Goal: Task Accomplishment & Management: Manage account settings

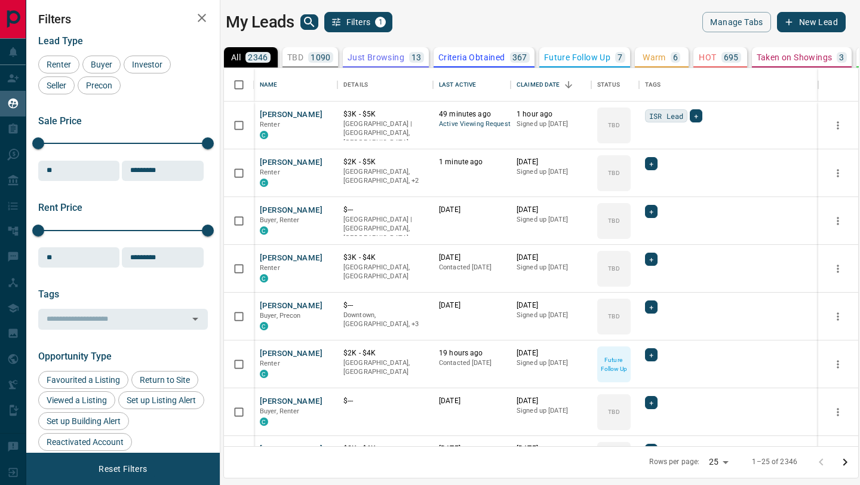
scroll to position [378, 634]
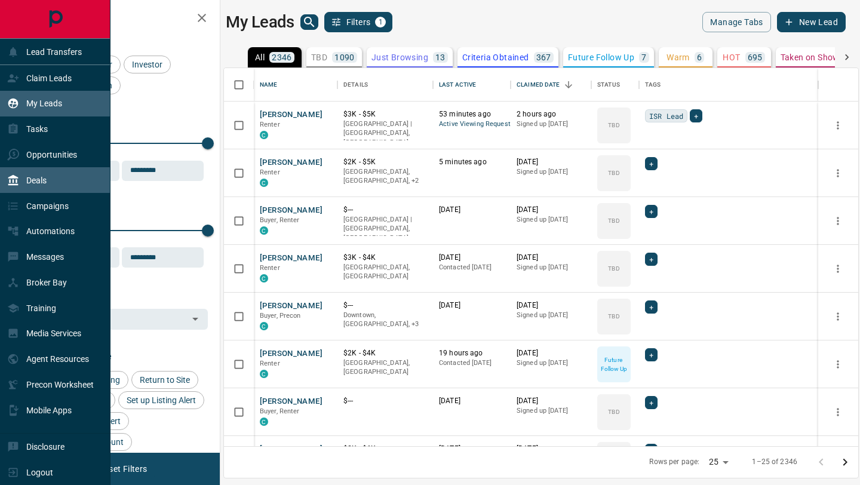
click at [44, 184] on p "Deals" at bounding box center [36, 181] width 20 height 10
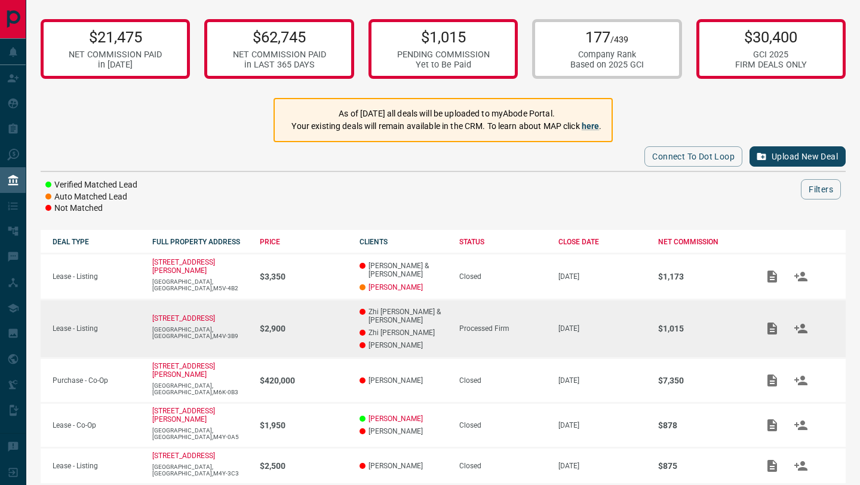
click at [193, 326] on td "[STREET_ADDRESS]" at bounding box center [194, 328] width 108 height 59
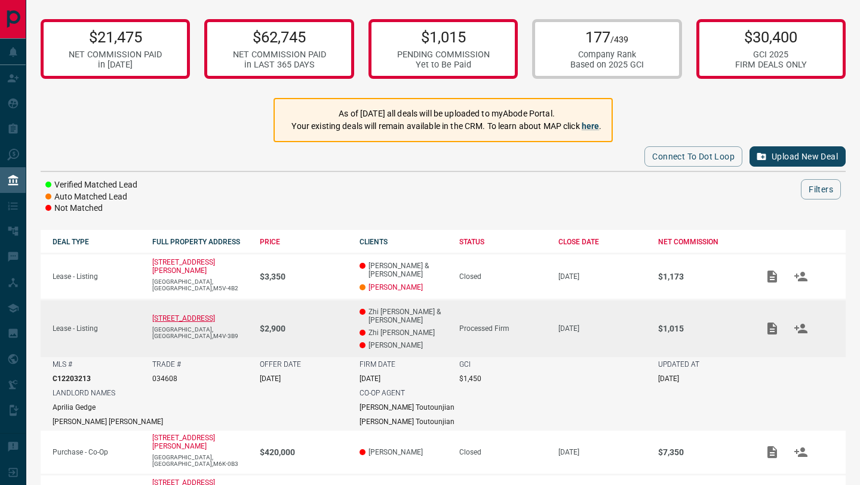
click at [193, 321] on p "[STREET_ADDRESS]" at bounding box center [183, 318] width 63 height 8
click at [775, 328] on icon "Add / View Documents" at bounding box center [772, 329] width 10 height 12
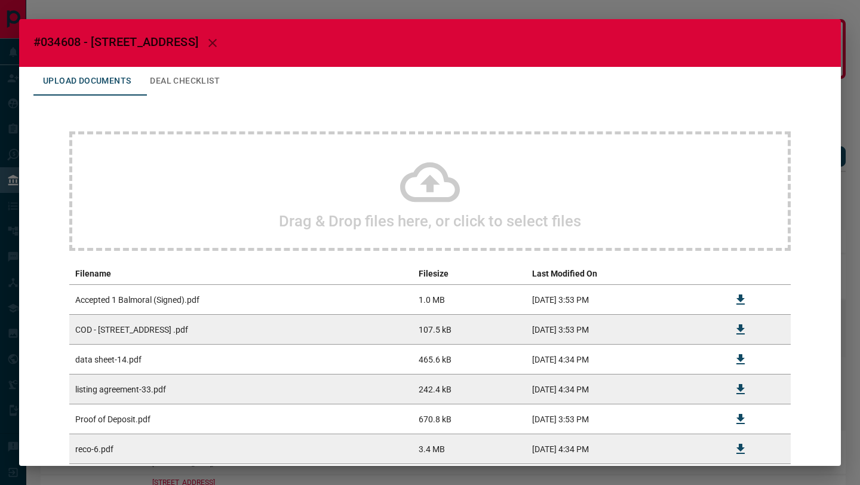
click at [501, 202] on div "Drag & Drop files here, or click to select files" at bounding box center [429, 190] width 721 height 119
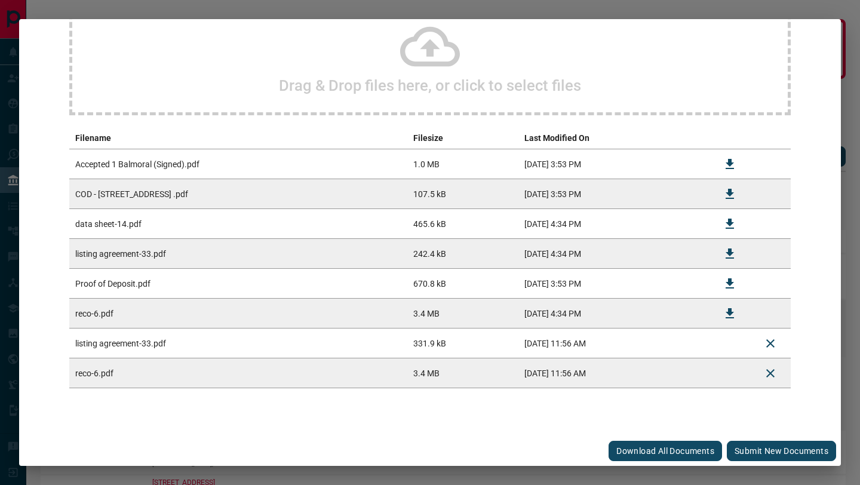
click at [788, 450] on button "Submit new documents" at bounding box center [781, 451] width 109 height 20
